Goal: Check status: Check status

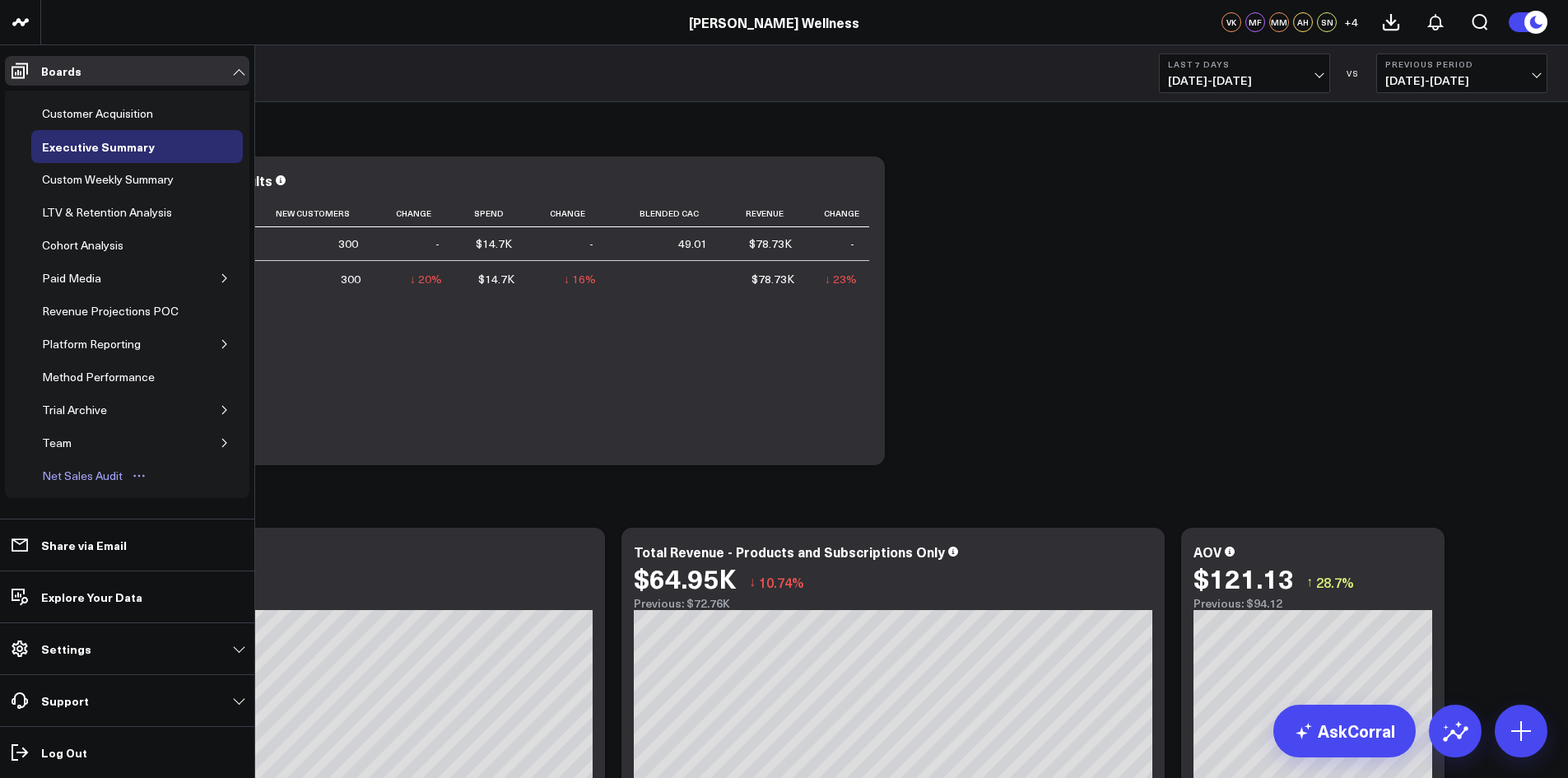
click at [87, 478] on div "Net Sales Audit" at bounding box center [83, 475] width 88 height 20
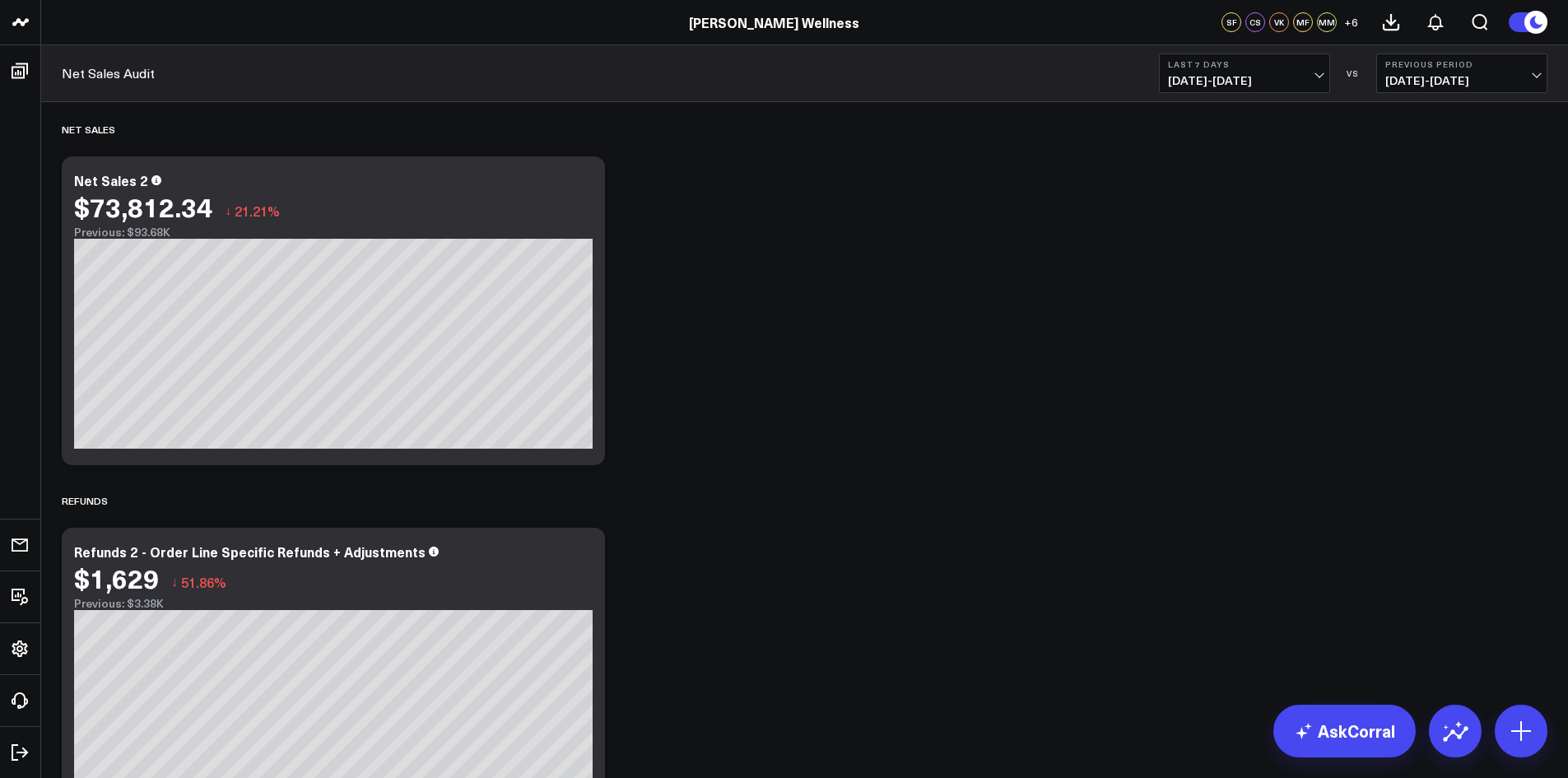
click at [1254, 87] on span "09/29/25 - 10/05/25" at bounding box center [1245, 80] width 153 height 13
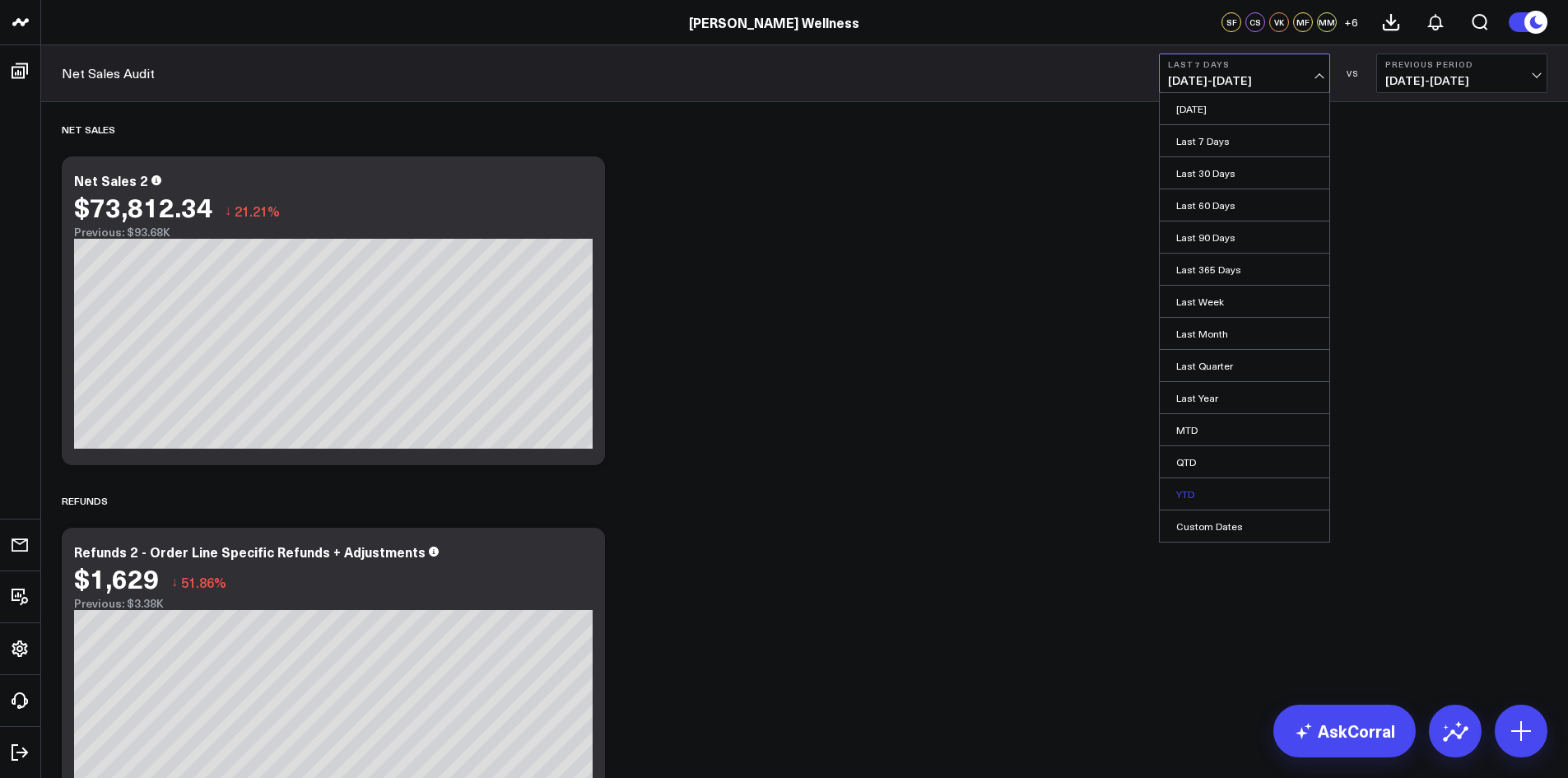
click at [1188, 489] on link "YTD" at bounding box center [1244, 494] width 170 height 31
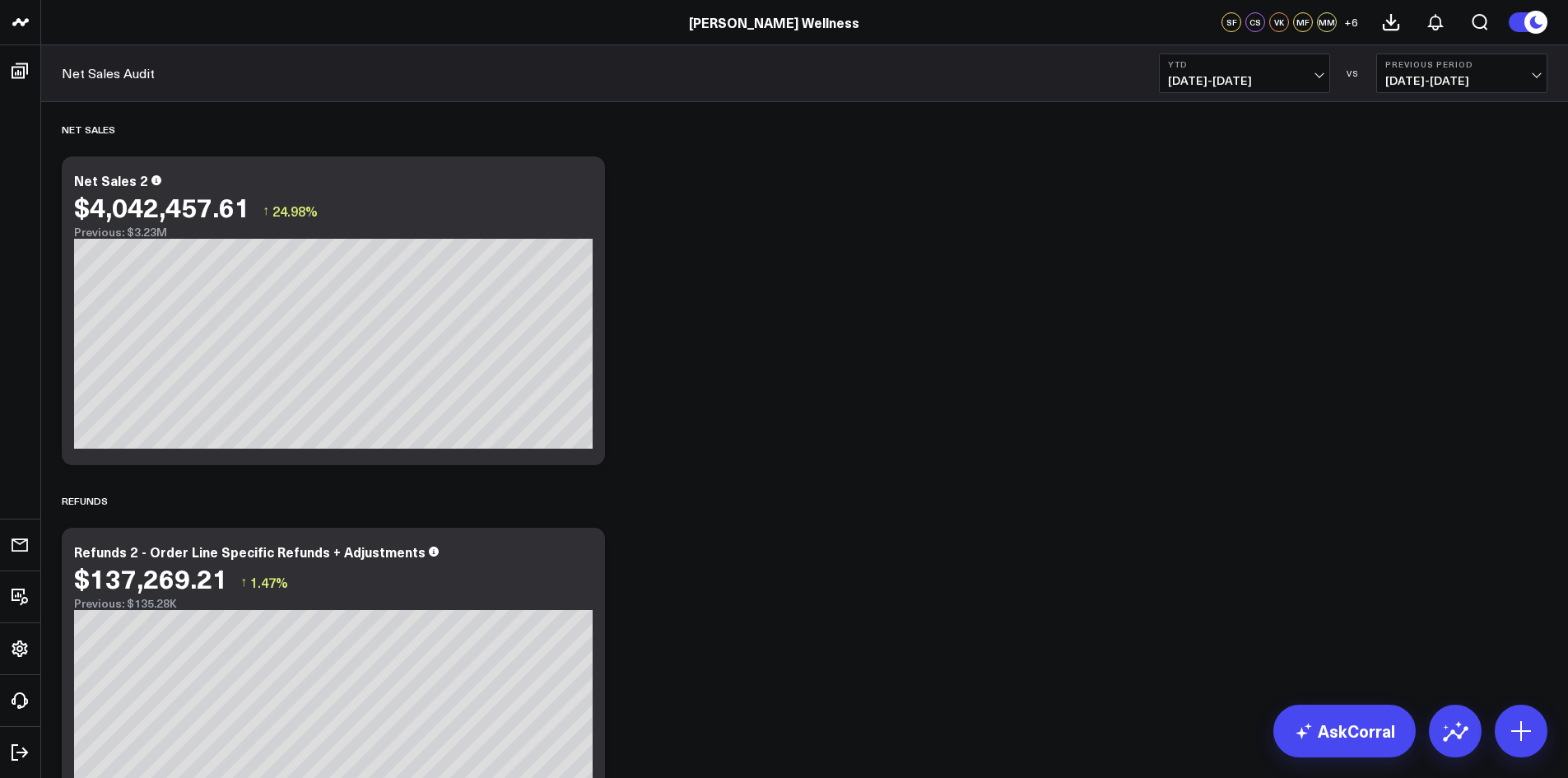
click at [1284, 77] on span "01/01/25 - 10/05/25" at bounding box center [1245, 80] width 153 height 13
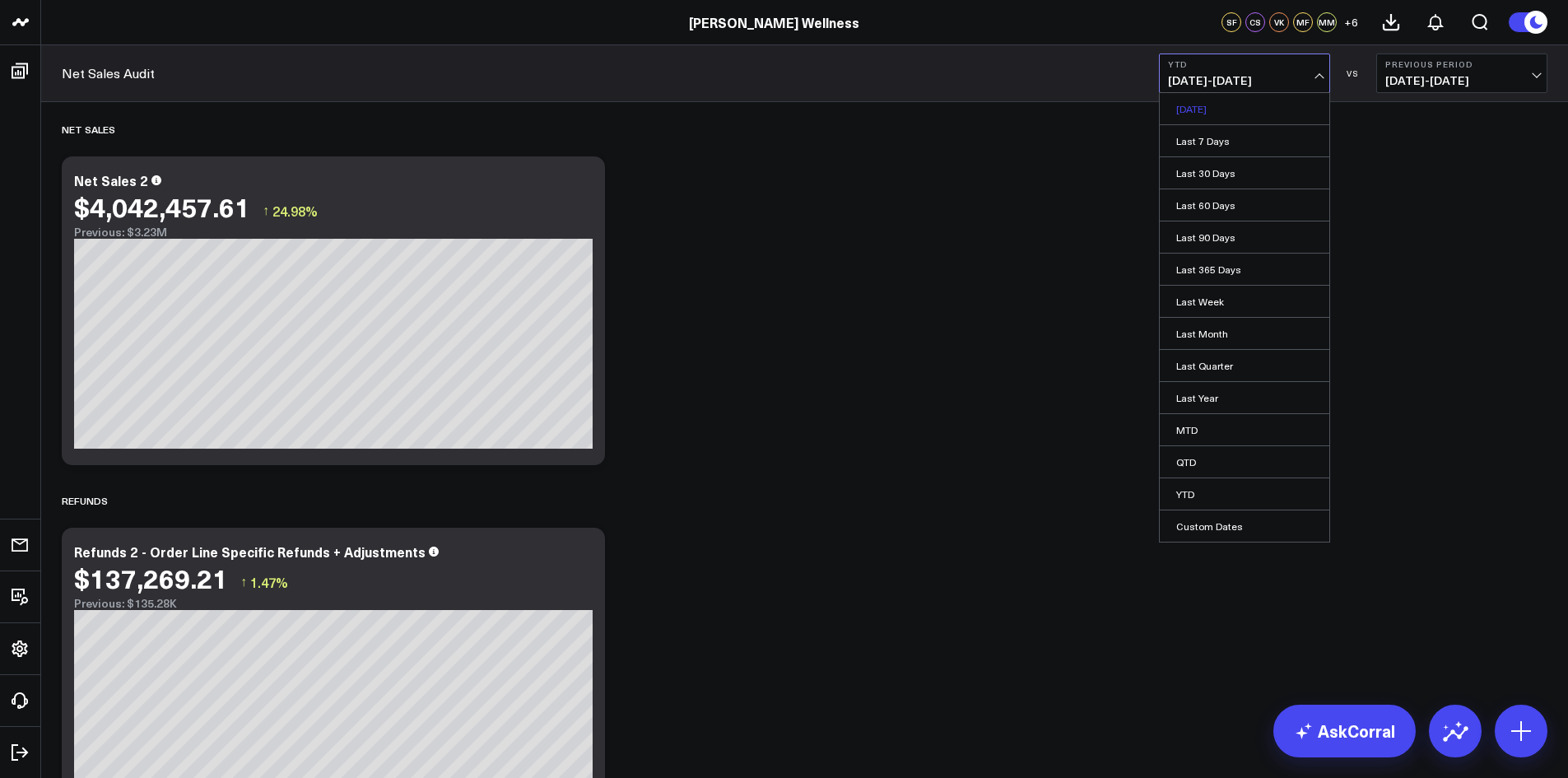
click at [1221, 117] on link "[DATE]" at bounding box center [1244, 109] width 170 height 31
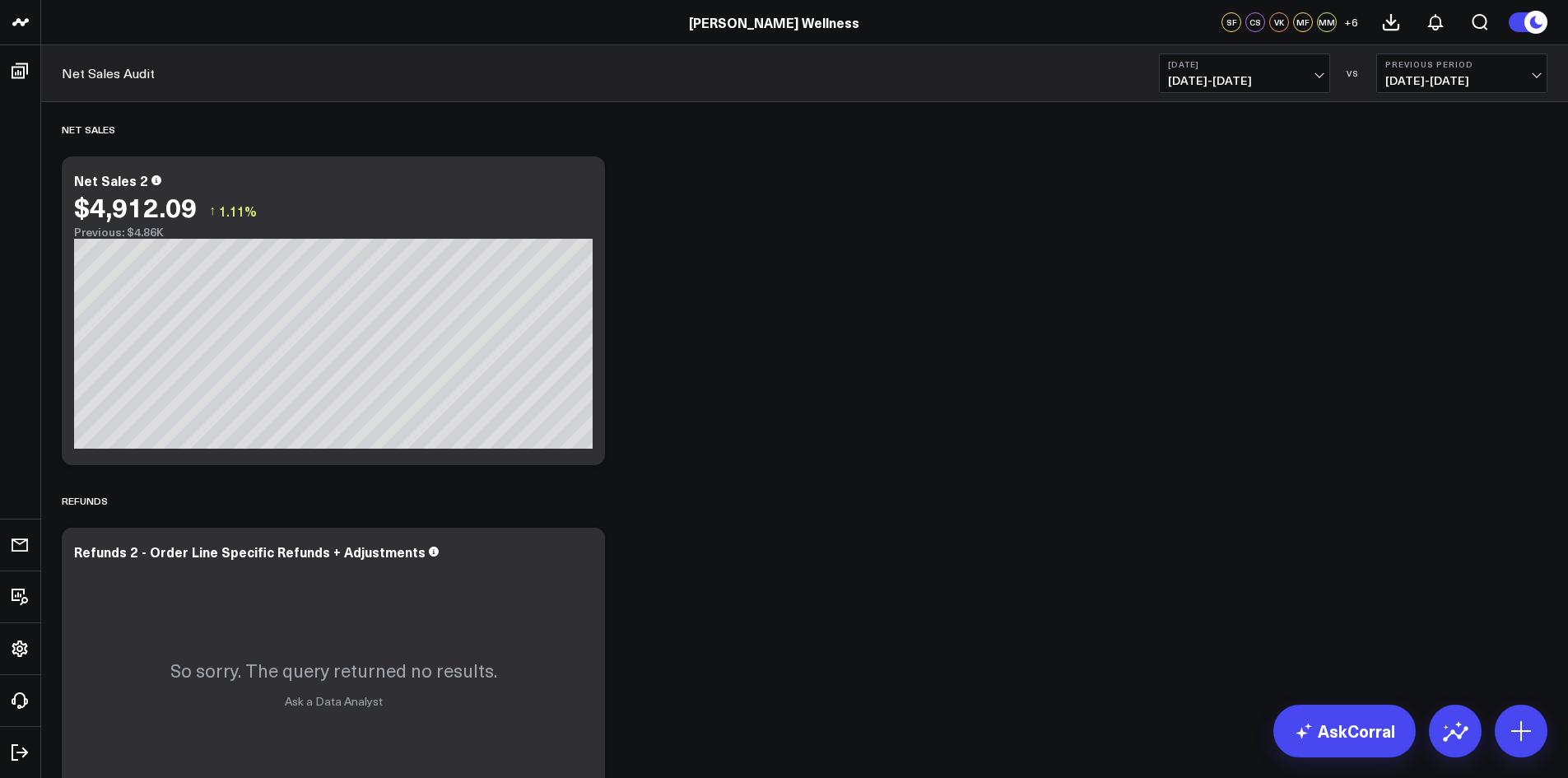
click at [1300, 74] on button "Yesterday 10/05/25 - 10/05/25" at bounding box center [1244, 73] width 171 height 39
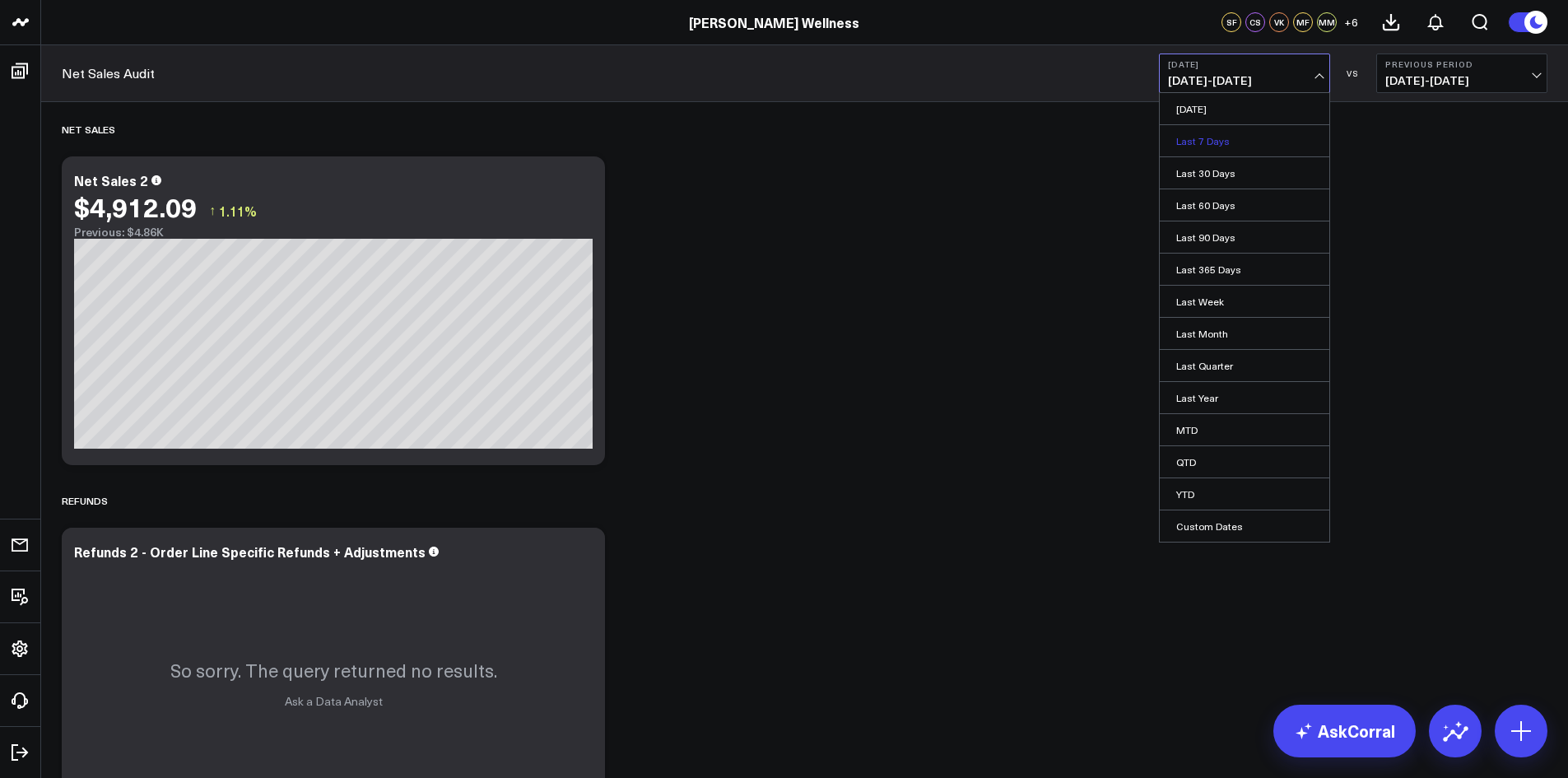
click at [1217, 142] on link "Last 7 Days" at bounding box center [1244, 140] width 170 height 31
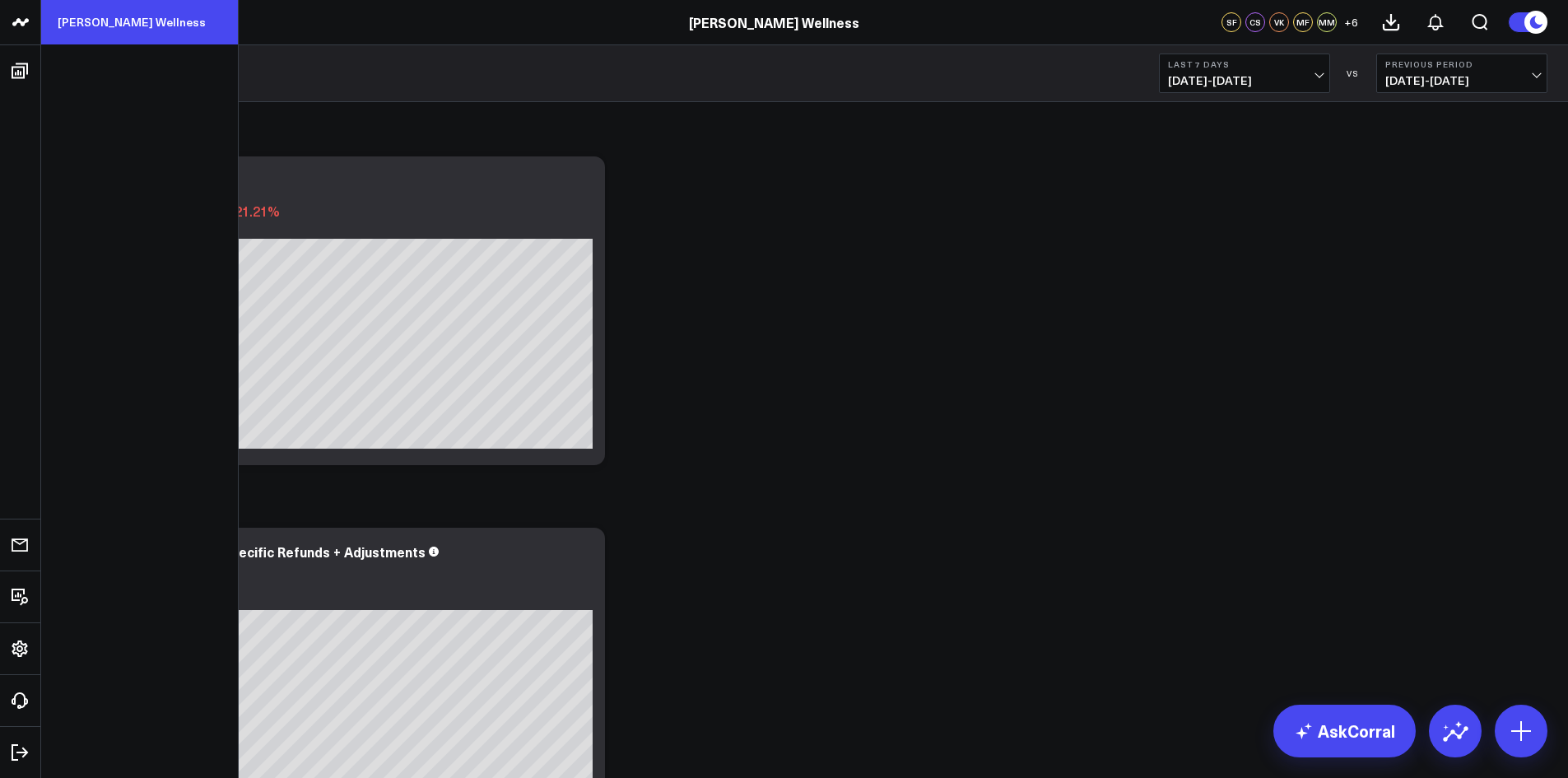
click at [132, 25] on link "[PERSON_NAME] Wellness" at bounding box center [140, 22] width 196 height 44
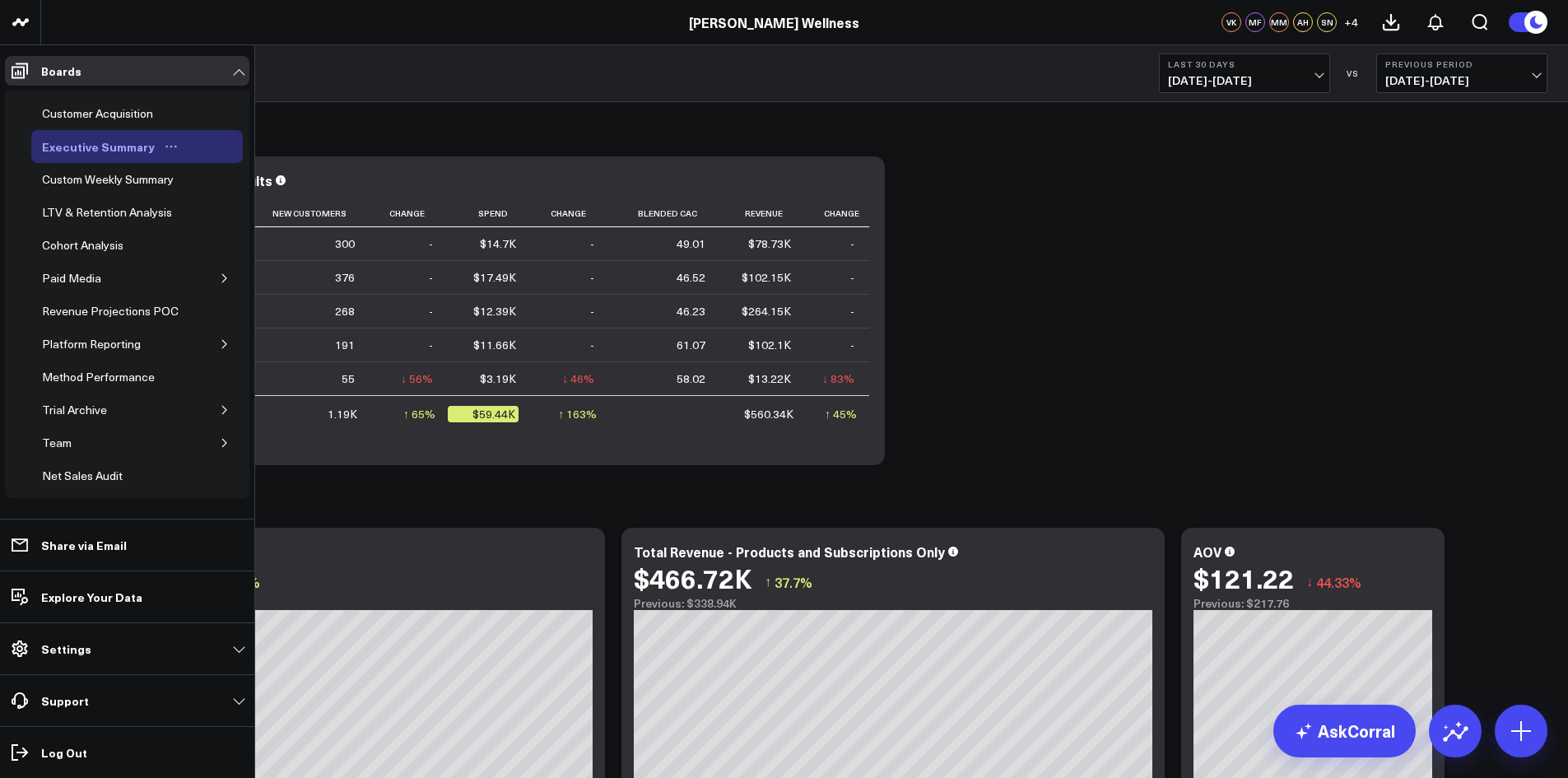
click at [95, 139] on div "Executive Summary" at bounding box center [98, 146] width 121 height 20
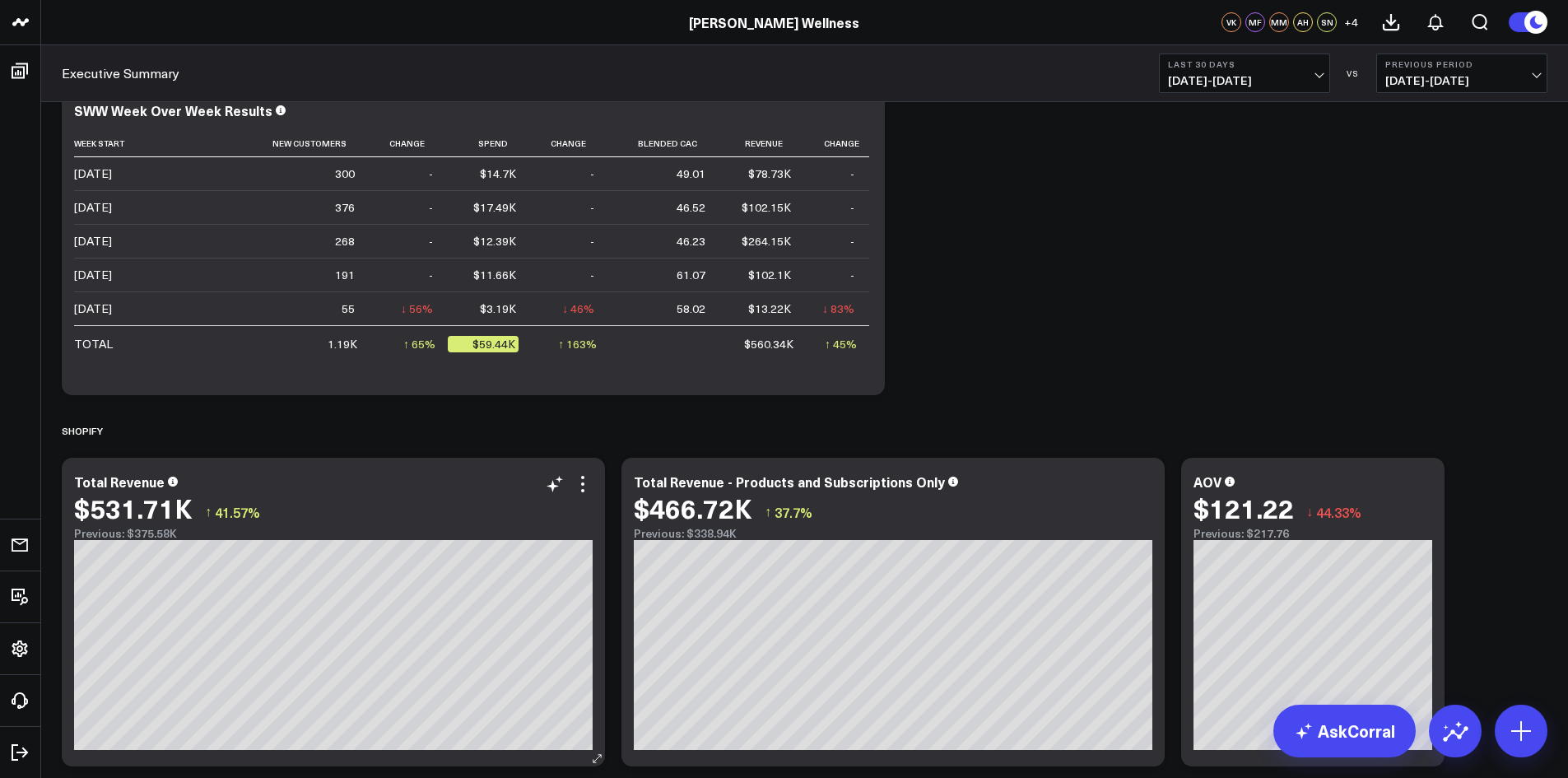
scroll to position [165, 0]
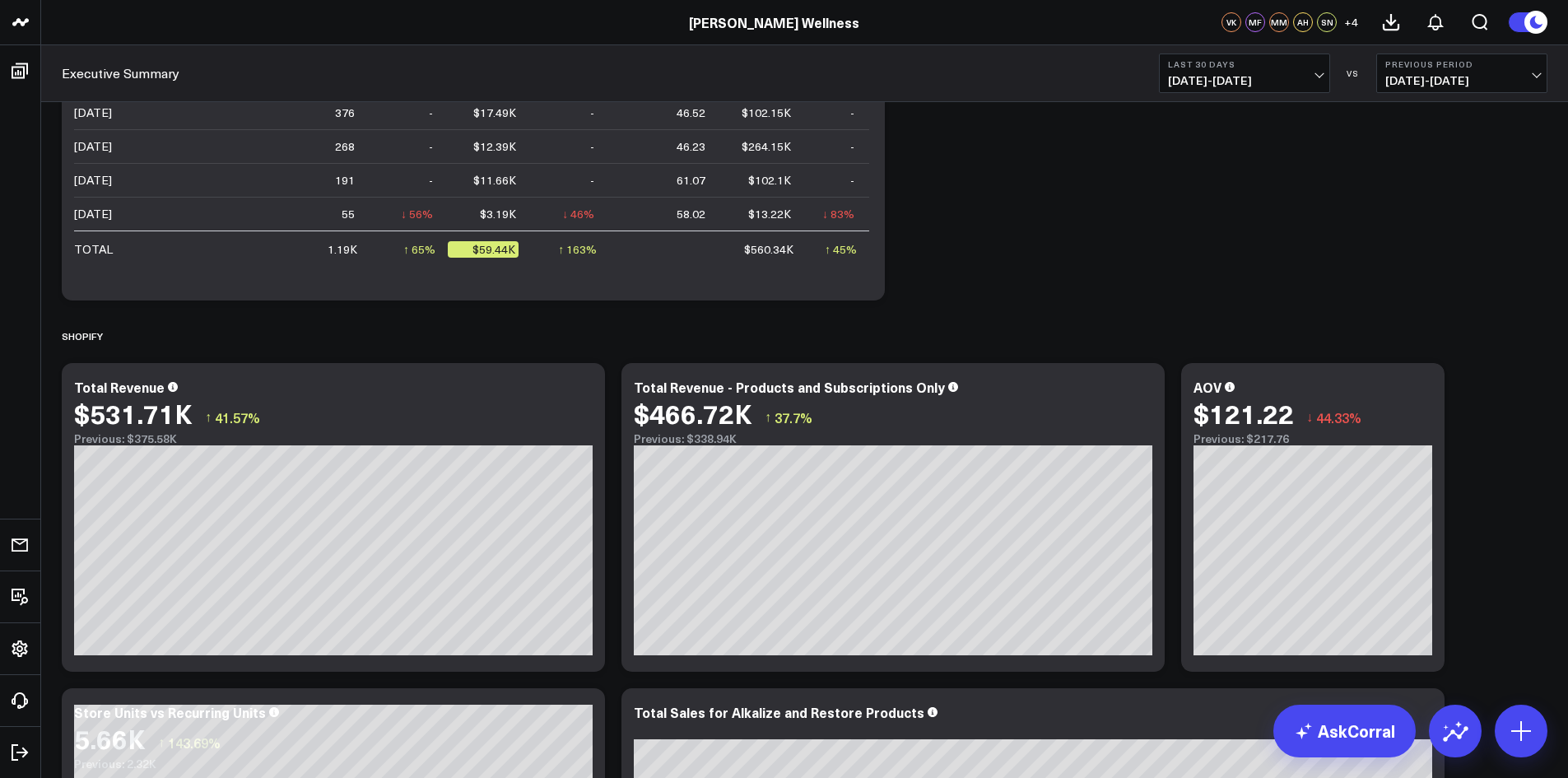
click at [1305, 87] on button "Last 30 Days [DATE] - [DATE]" at bounding box center [1244, 73] width 171 height 39
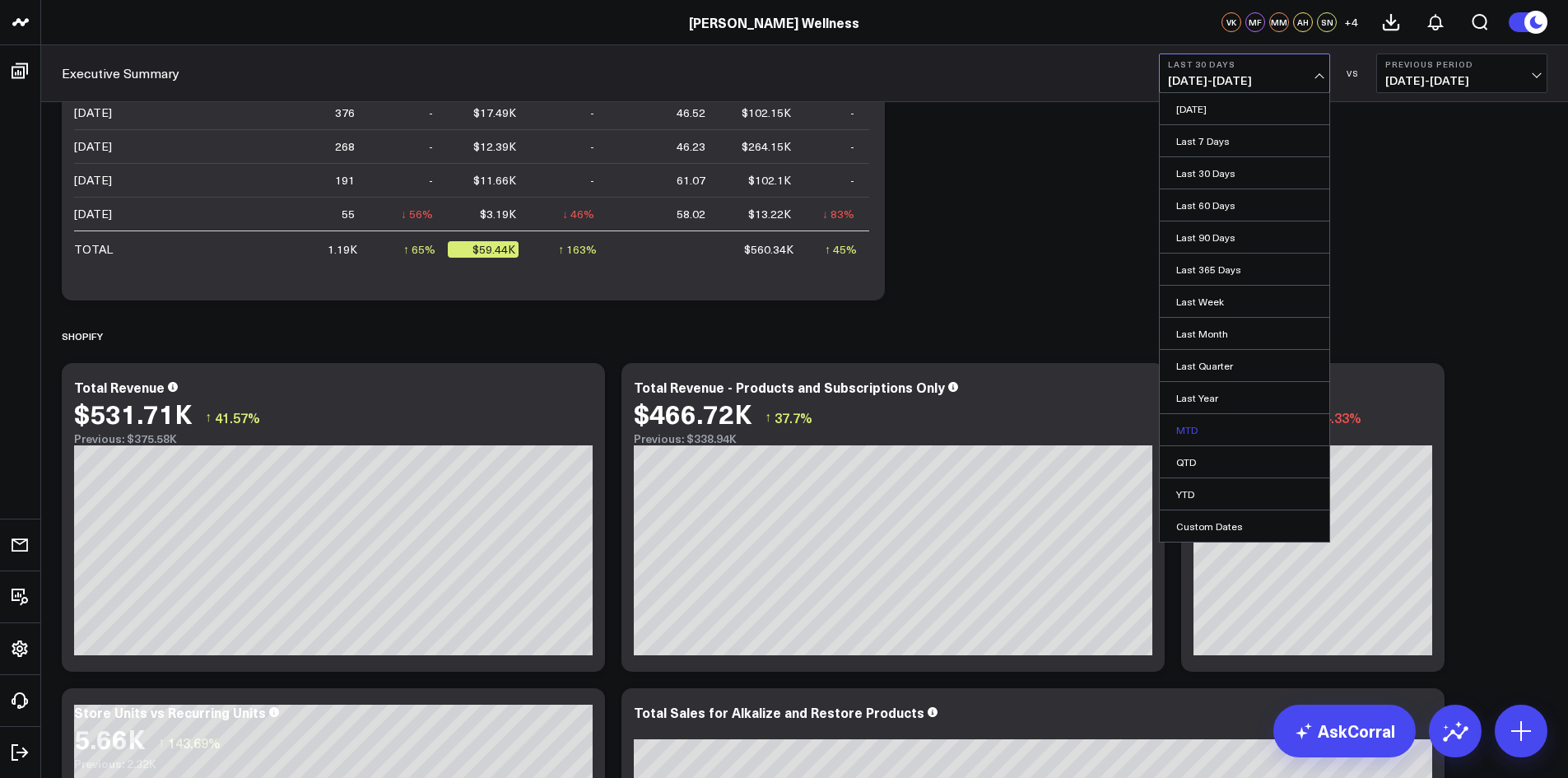
click at [1218, 436] on link "MTD" at bounding box center [1244, 429] width 170 height 31
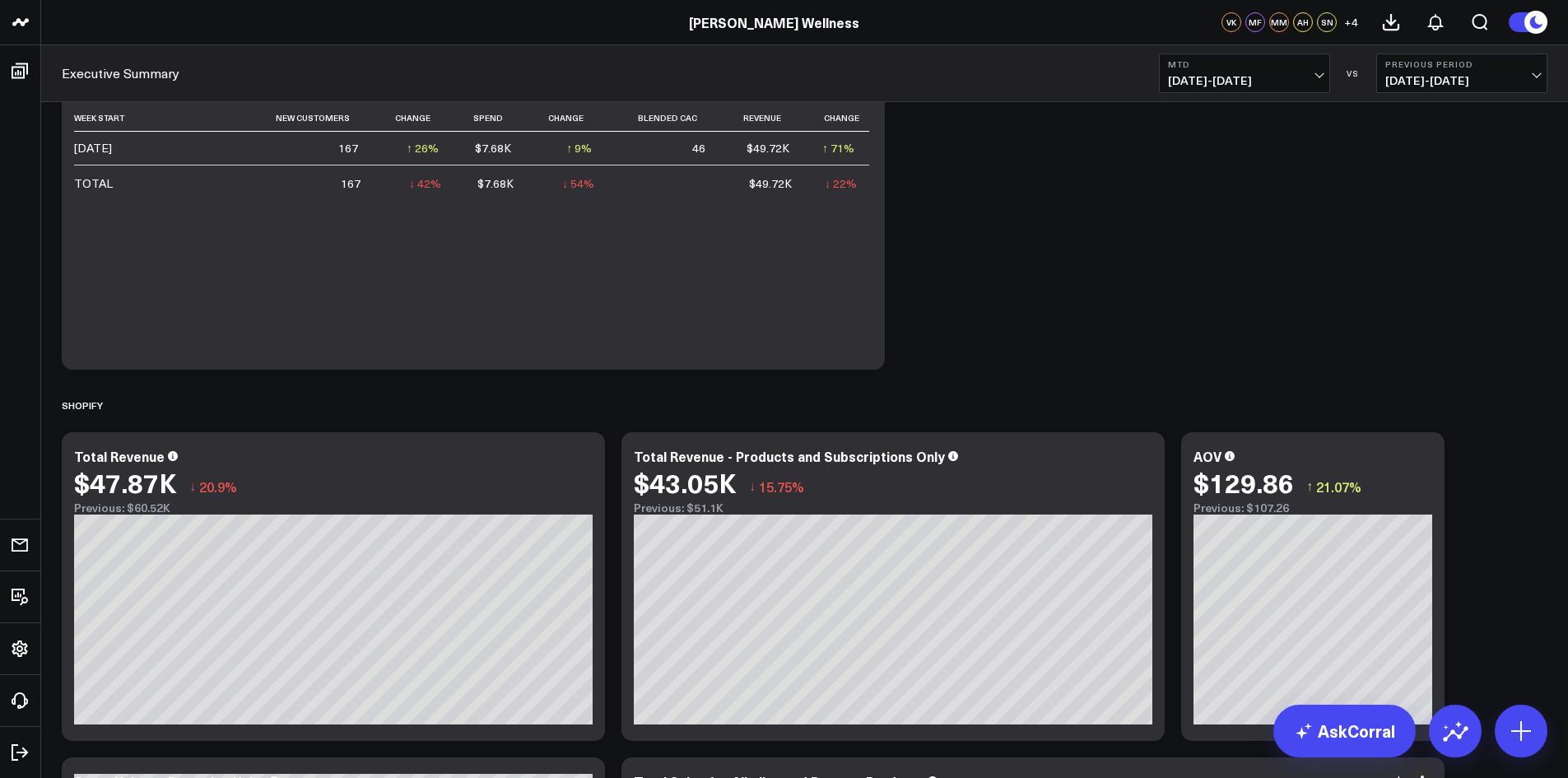
scroll to position [165, 0]
